Goal: Task Accomplishment & Management: Manage account settings

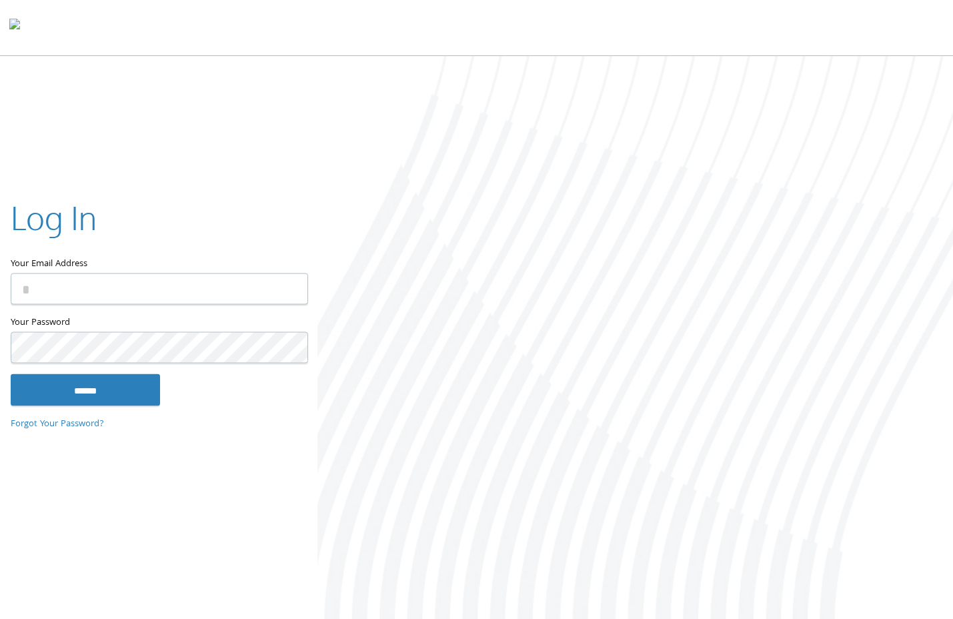
click at [59, 304] on div "Your Email Address" at bounding box center [159, 254] width 296 height 119
click at [65, 288] on input "Your Email Address" at bounding box center [160, 289] width 298 height 31
type input "**********"
click at [11, 374] on input "******" at bounding box center [85, 390] width 149 height 32
